Goal: Information Seeking & Learning: Learn about a topic

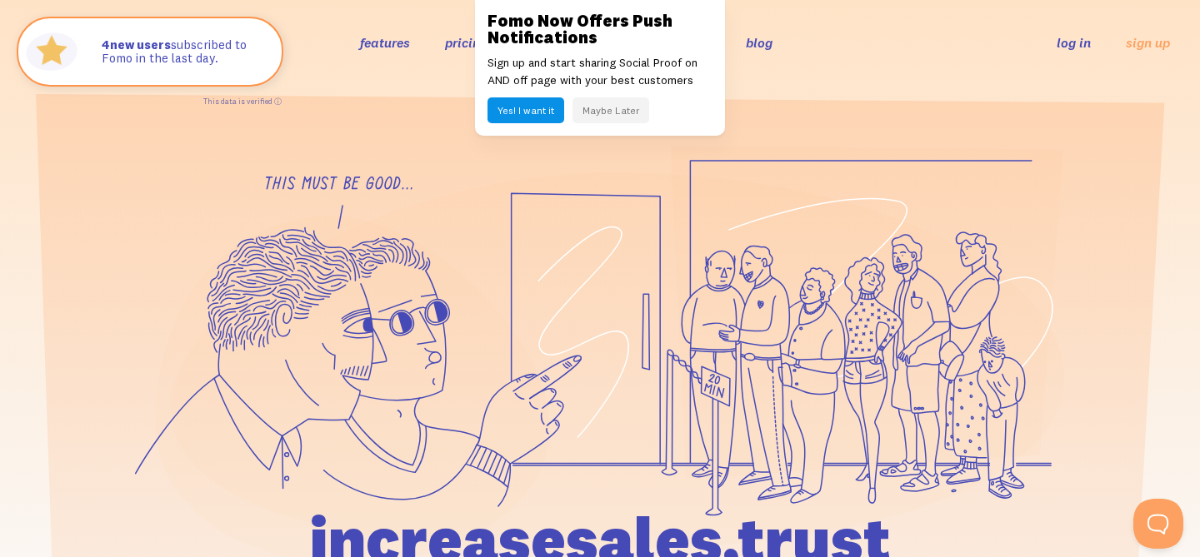
click at [760, 41] on link "blog" at bounding box center [759, 42] width 27 height 17
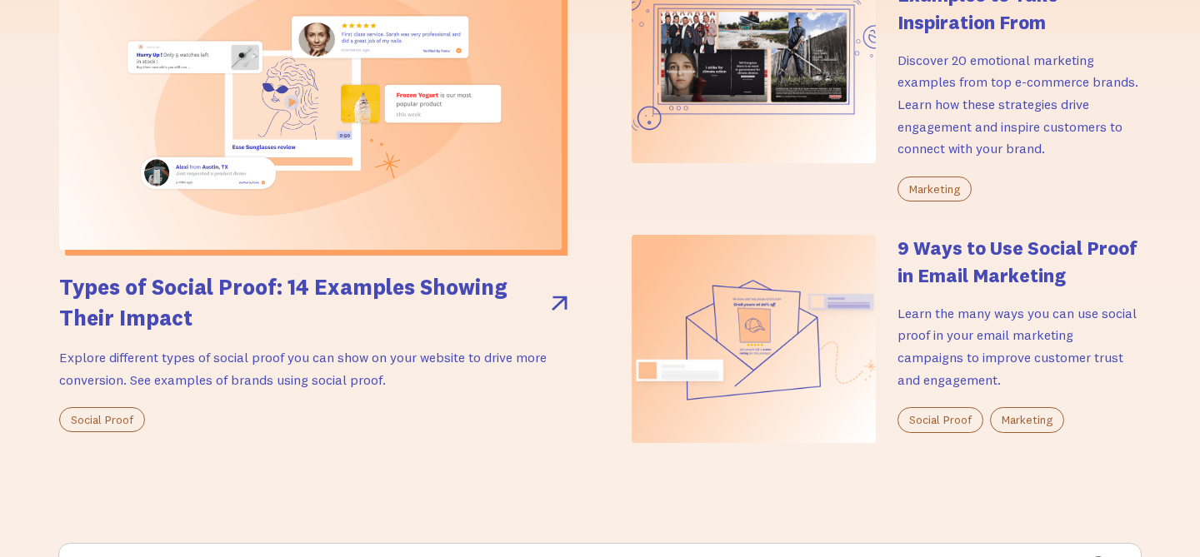
scroll to position [227, 0]
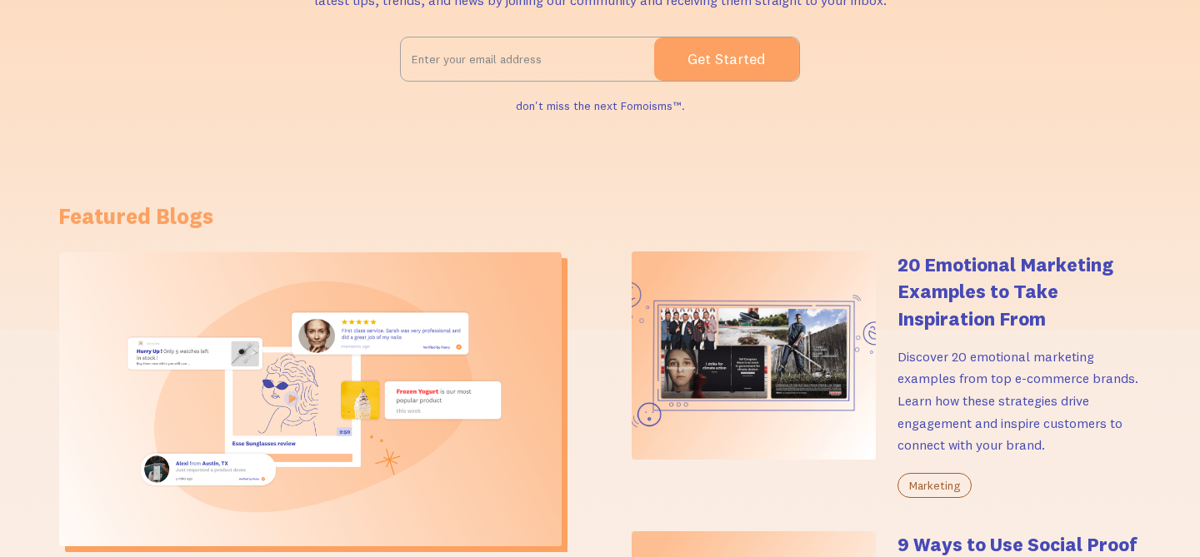
click at [1051, 257] on h4 "20 Emotional Marketing Examples to Take Inspiration From" at bounding box center [1019, 292] width 244 height 81
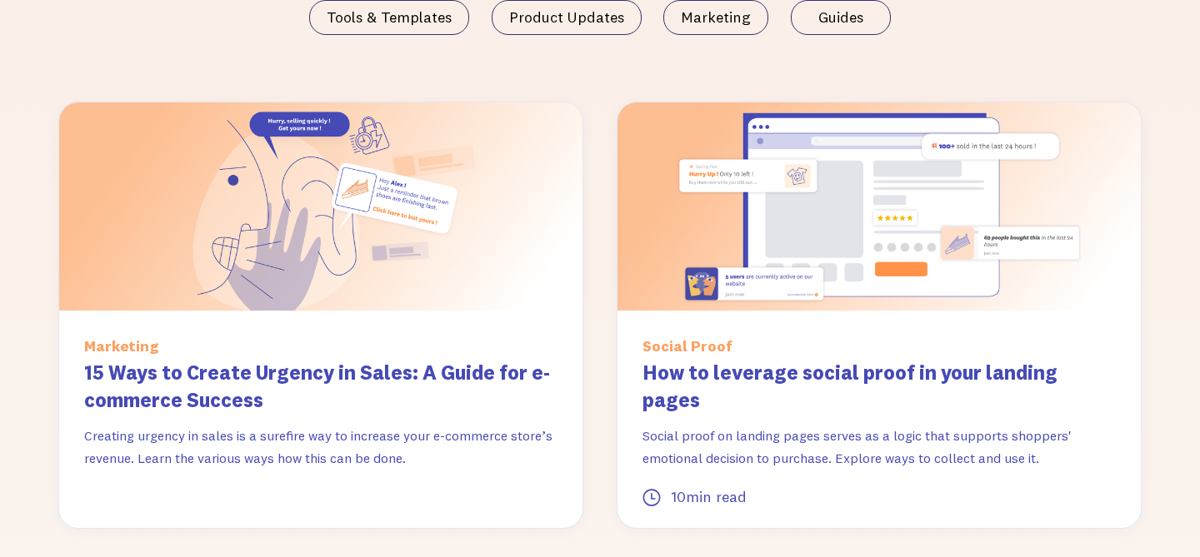
scroll to position [1186, 0]
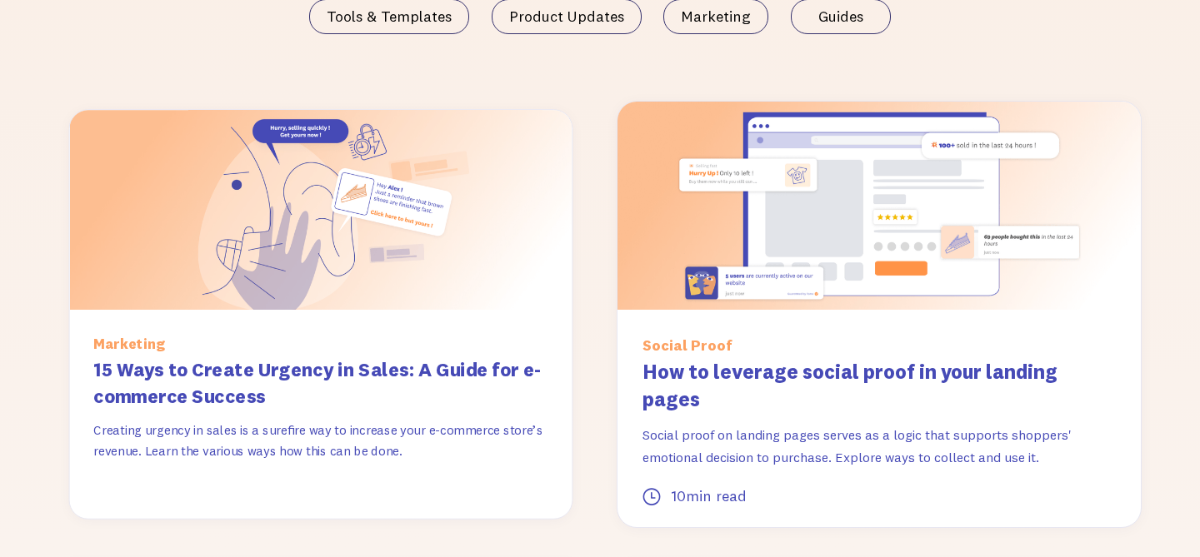
click at [488, 364] on h3 "15 Ways to Create Urgency in Sales: A Guide for e-commerce Success" at bounding box center [320, 384] width 454 height 54
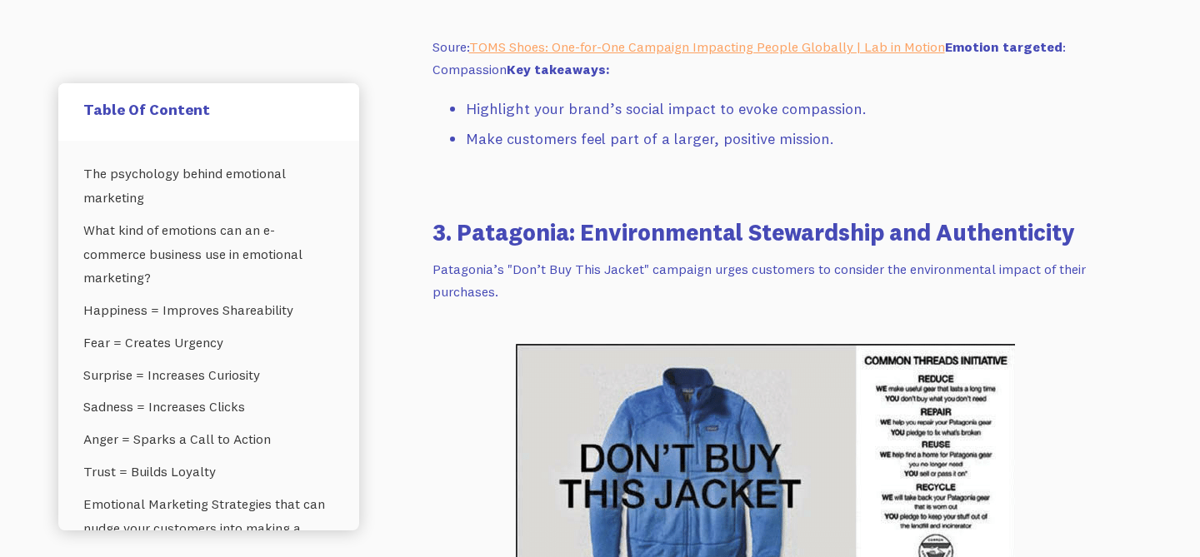
scroll to position [9391, 0]
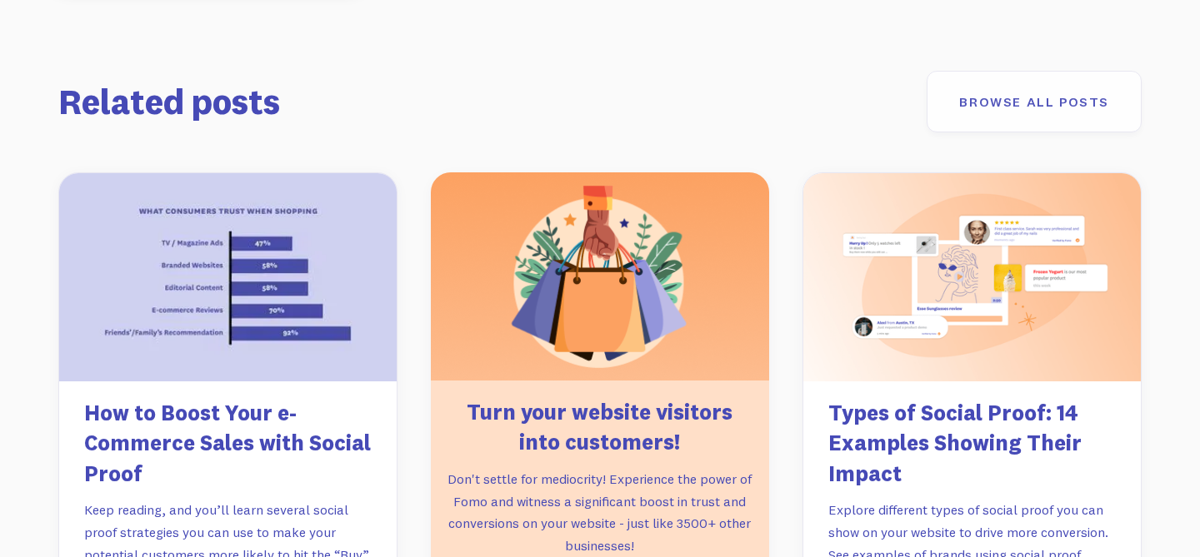
scroll to position [6202, 0]
